Goal: Communication & Community: Answer question/provide support

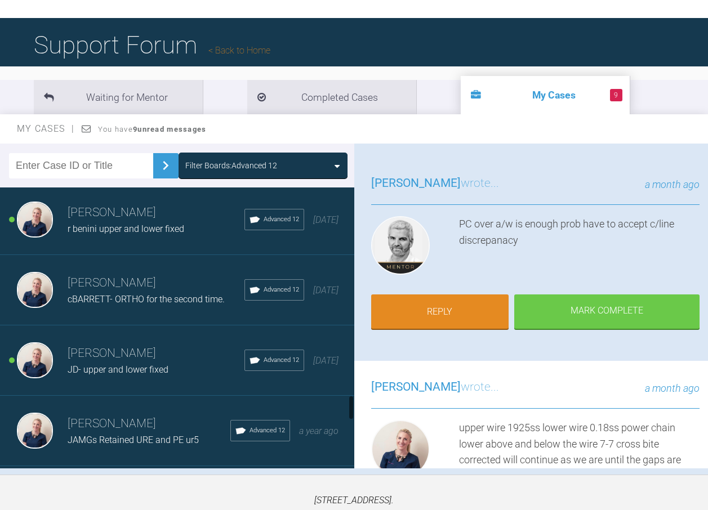
scroll to position [2199, 0]
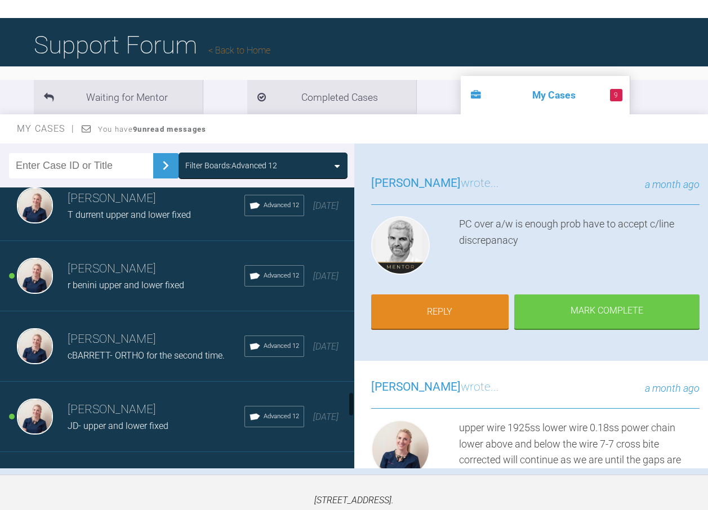
click at [119, 274] on h3 "[PERSON_NAME]" at bounding box center [156, 269] width 177 height 19
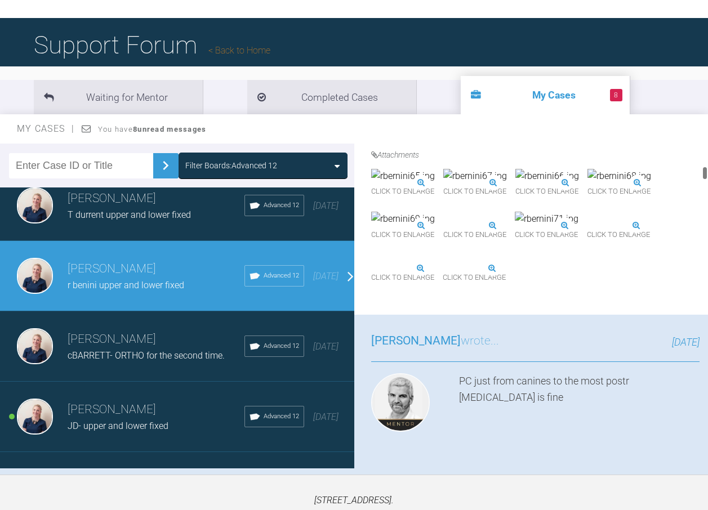
scroll to position [732, 0]
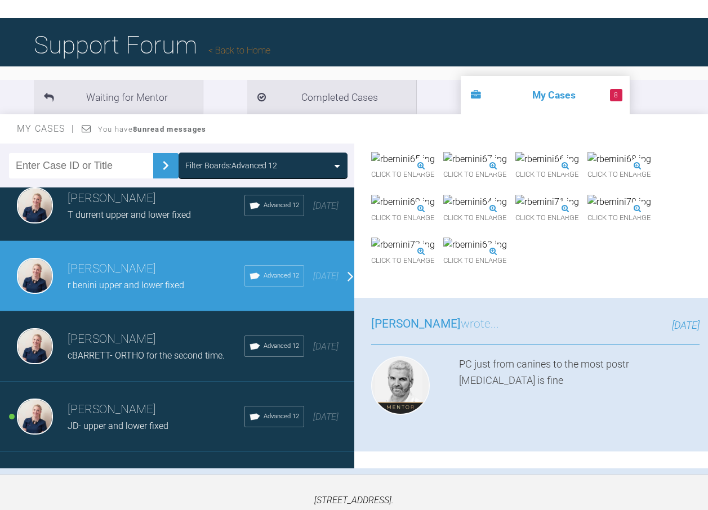
click at [434, 167] on img at bounding box center [403, 159] width 64 height 15
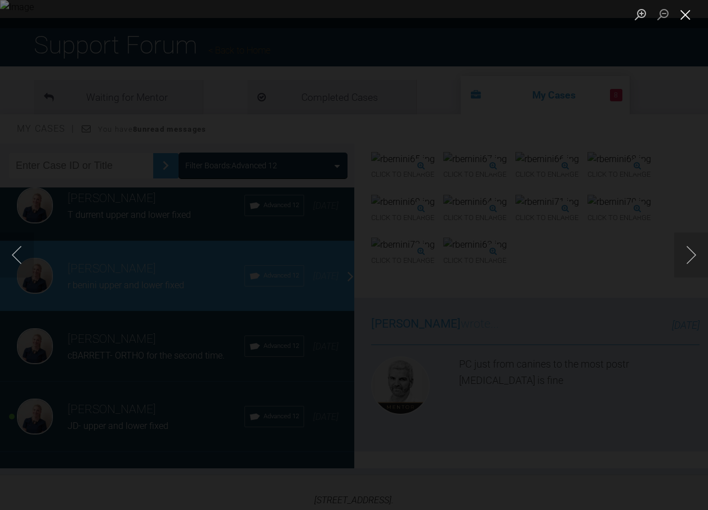
click at [682, 14] on button "Close lightbox" at bounding box center [685, 15] width 23 height 20
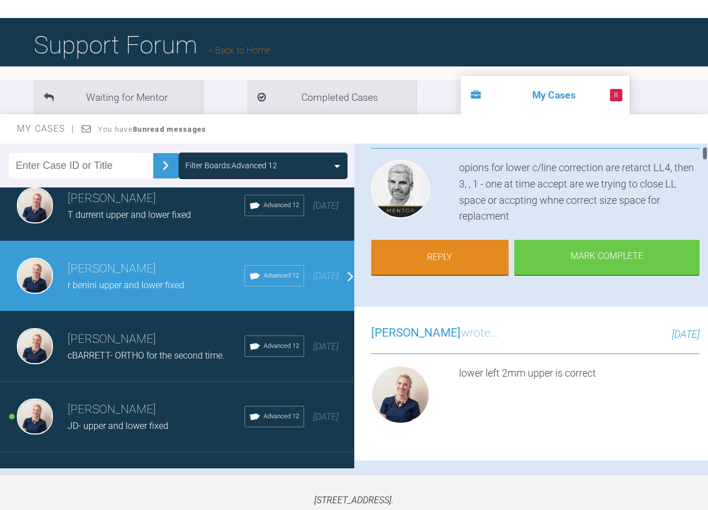
scroll to position [56, 0]
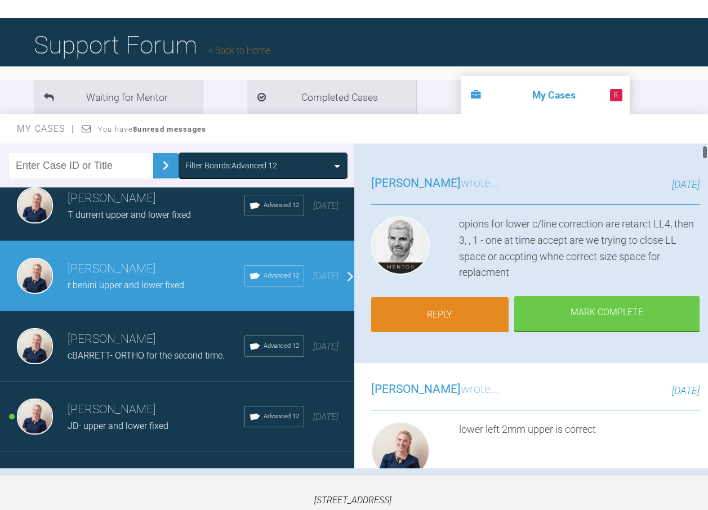
click at [454, 313] on link "Reply" at bounding box center [440, 314] width 138 height 35
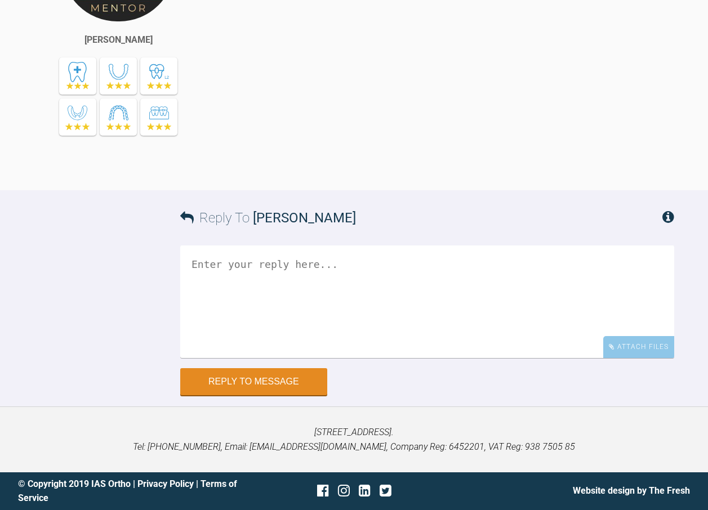
scroll to position [13591, 0]
click at [366, 251] on textarea at bounding box center [427, 302] width 494 height 113
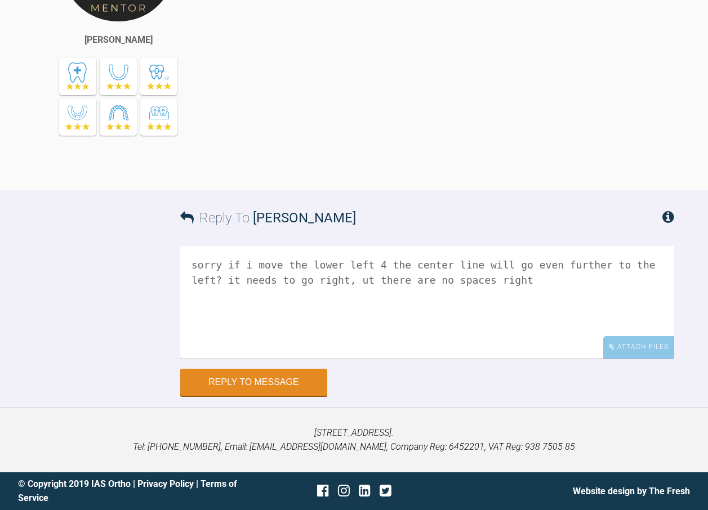
scroll to position [13535, 0]
click at [314, 338] on textarea "sorry if i move the lower left 4 the center line will go even further to the le…" at bounding box center [427, 302] width 494 height 113
click at [447, 331] on textarea "sorry if i move the lower left 4 the center line will go even further to the le…" at bounding box center [427, 302] width 494 height 113
click at [532, 337] on textarea "sorry if i move the lower left 4 the center line will go even further to the le…" at bounding box center [427, 302] width 494 height 113
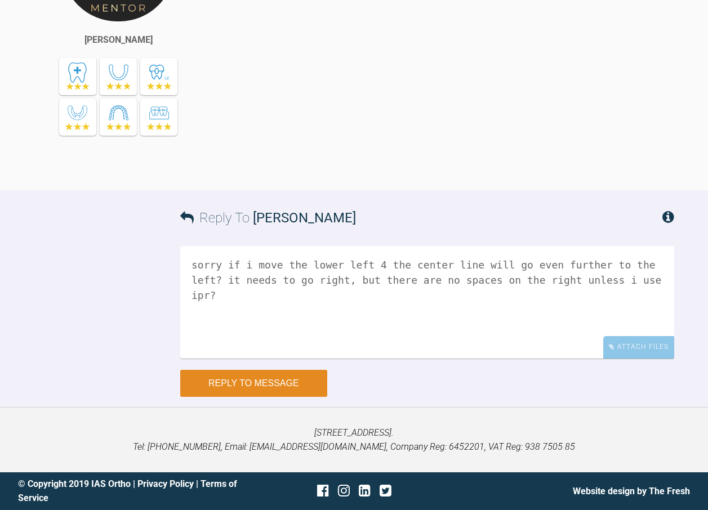
type textarea "sorry if i move the lower left 4 the center line will go even further to the le…"
click at [265, 397] on button "Reply to Message" at bounding box center [253, 383] width 147 height 27
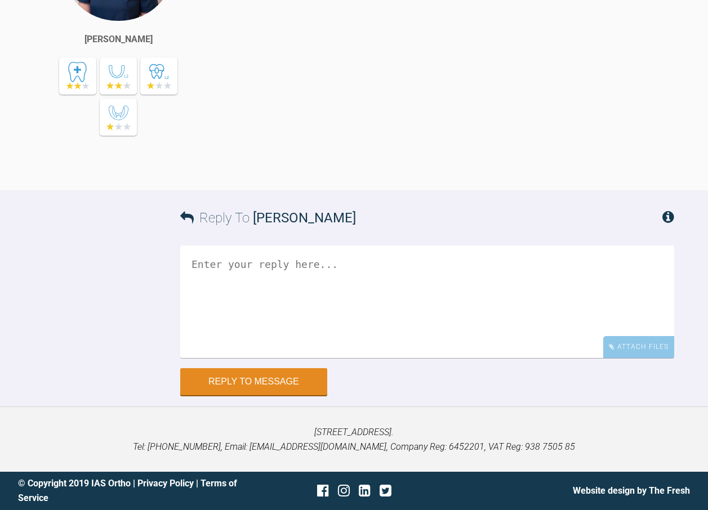
scroll to position [13168, 0]
